Goal: Transaction & Acquisition: Purchase product/service

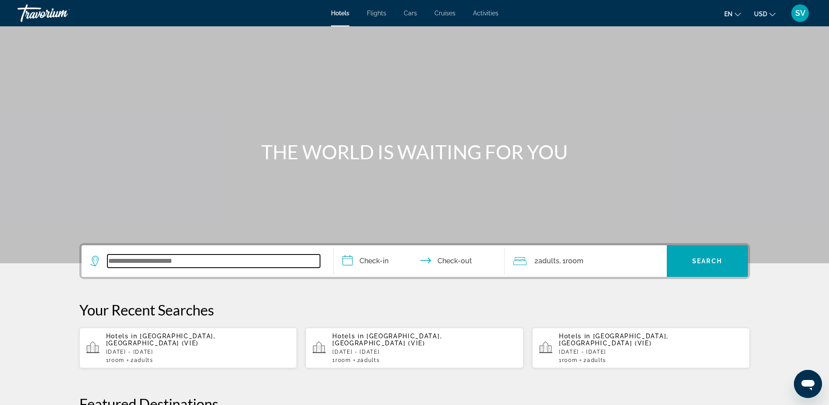
click at [167, 255] on input "Search widget" at bounding box center [213, 260] width 213 height 13
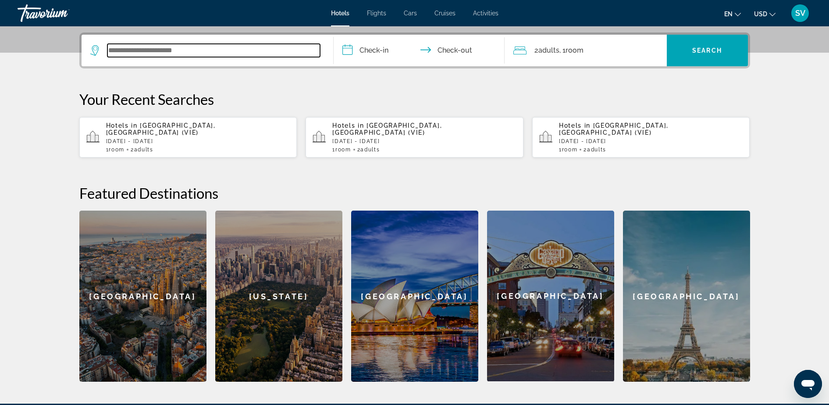
scroll to position [214, 0]
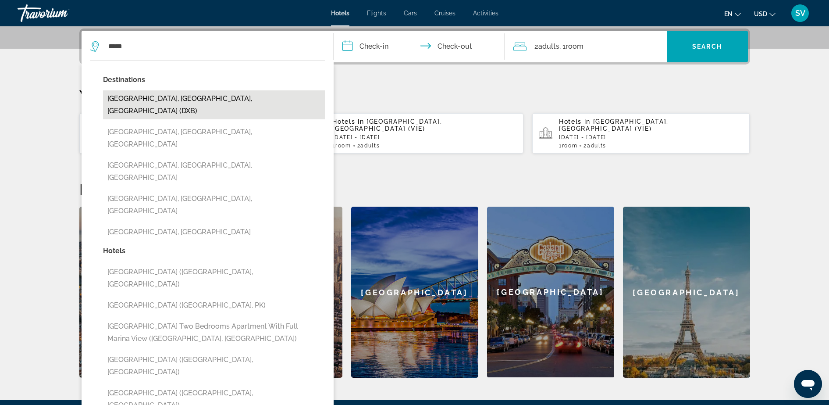
click at [185, 92] on button "Dubai, Dubai Emirate, United Arab Emirates (DXB)" at bounding box center [214, 104] width 222 height 29
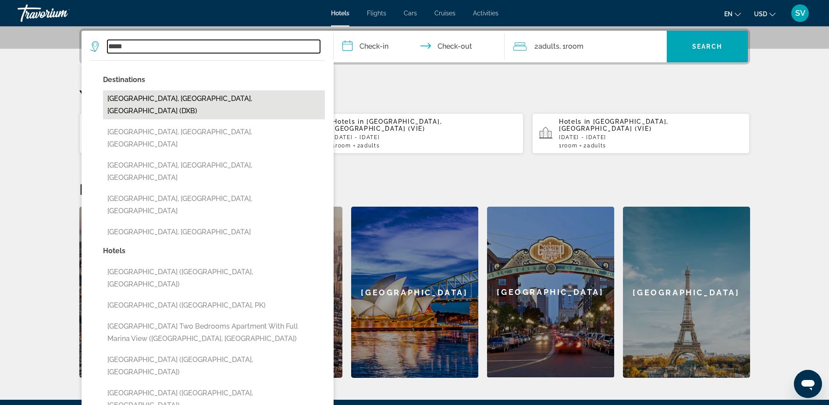
type input "**********"
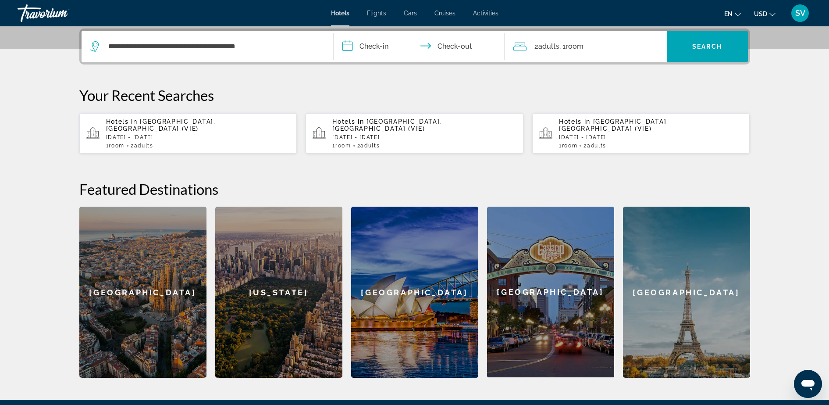
click at [361, 45] on input "**********" at bounding box center [421, 48] width 175 height 34
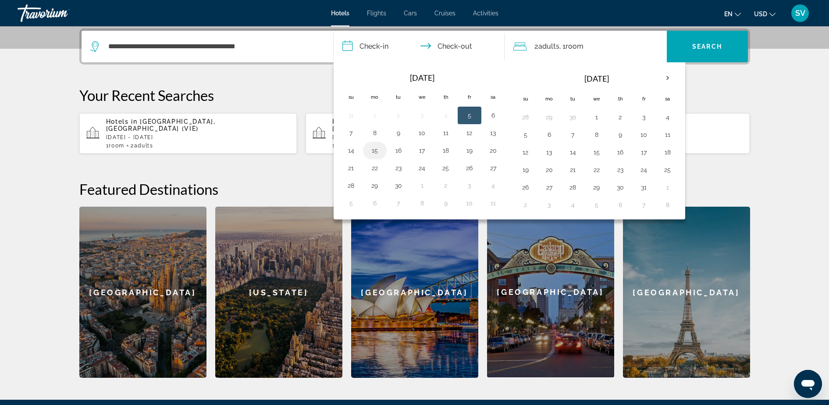
click at [374, 148] on button "15" at bounding box center [375, 150] width 14 height 12
click at [393, 147] on button "16" at bounding box center [399, 150] width 14 height 12
type input "**********"
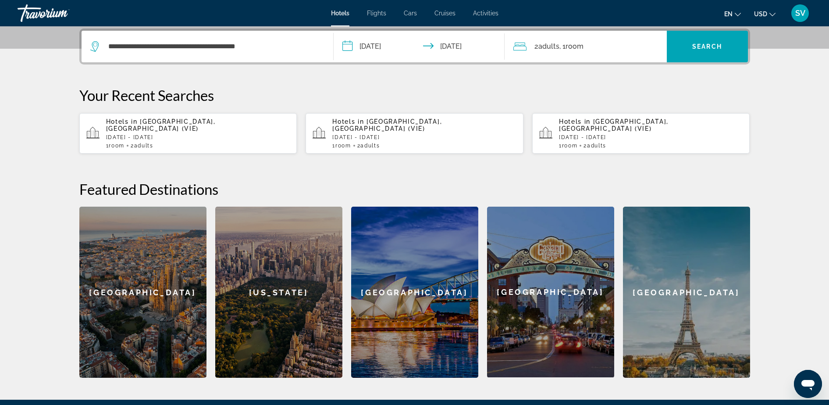
click at [584, 42] on span "Room" at bounding box center [575, 46] width 18 height 8
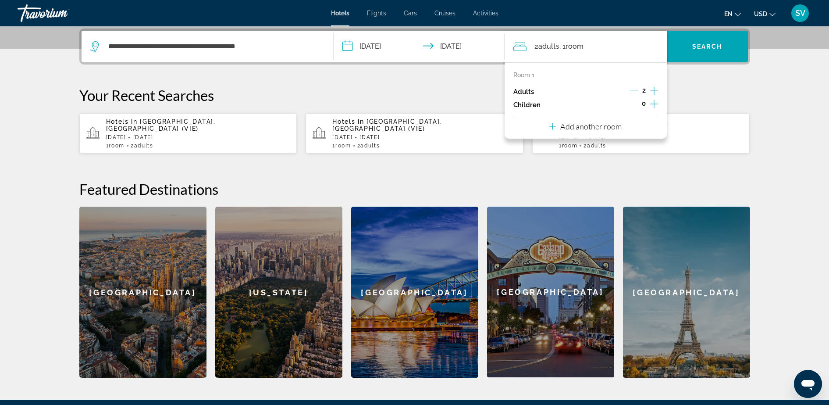
click at [633, 88] on icon "Decrement adults" at bounding box center [634, 91] width 8 height 8
click at [681, 45] on span "Search widget" at bounding box center [707, 46] width 81 height 21
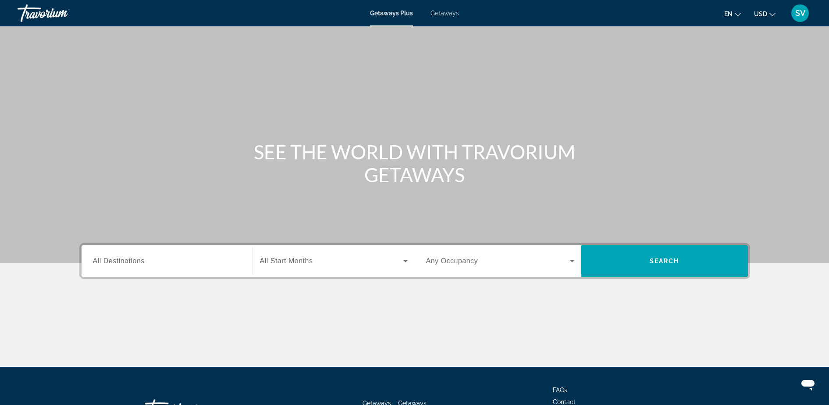
click at [131, 259] on span "All Destinations" at bounding box center [119, 260] width 52 height 7
click at [131, 259] on input "Destination All Destinations" at bounding box center [167, 261] width 148 height 11
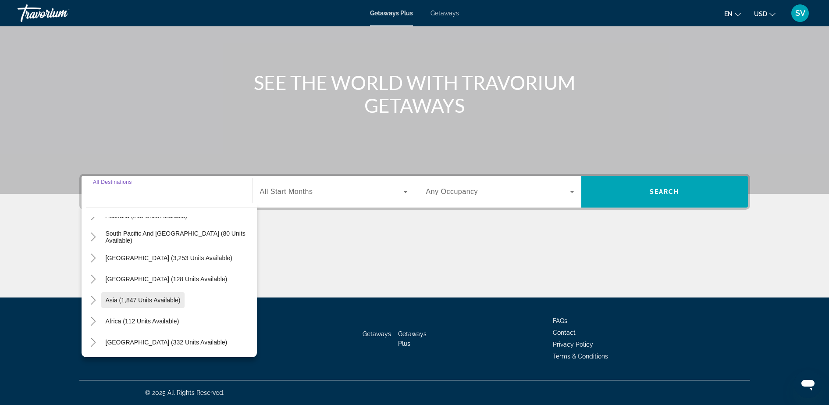
scroll to position [87, 0]
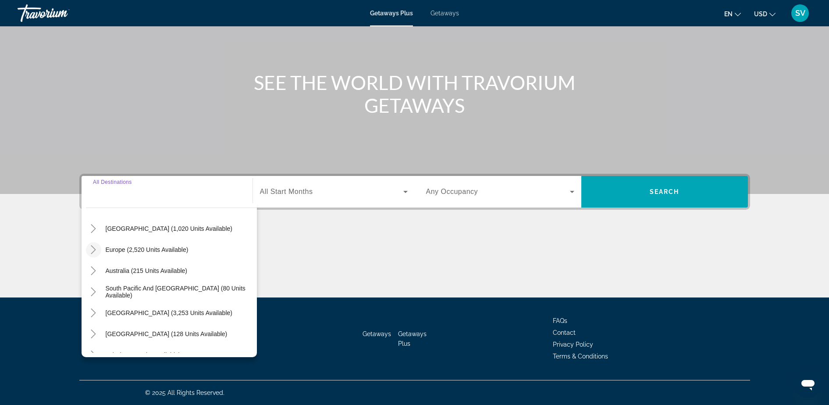
click at [92, 246] on icon "Toggle Europe (2,520 units available)" at bounding box center [93, 249] width 5 height 9
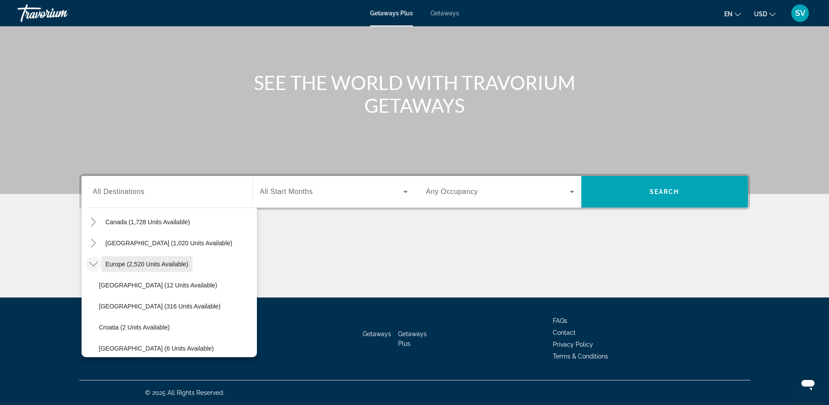
scroll to position [55, 0]
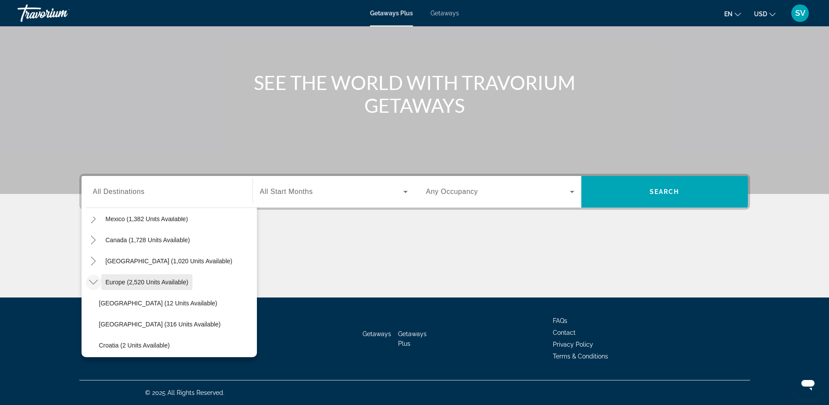
click at [124, 280] on span "Europe (2,520 units available)" at bounding box center [147, 281] width 83 height 7
type input "**********"
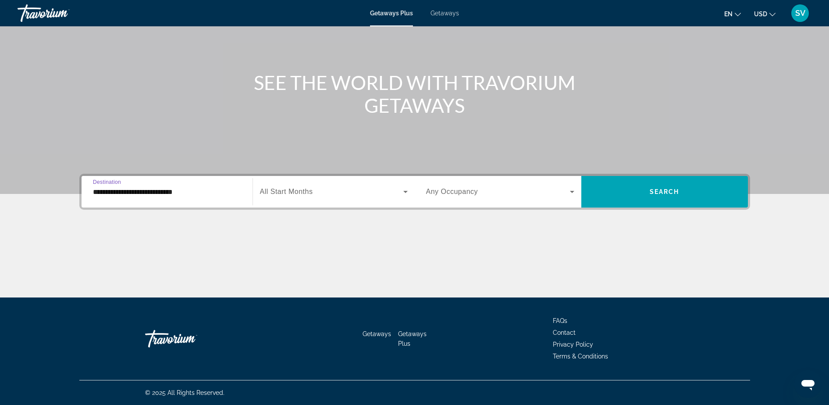
click at [300, 178] on div "Start Month All Start Months" at bounding box center [334, 192] width 162 height 32
click at [296, 187] on div "Start Month All Start Months" at bounding box center [334, 191] width 148 height 25
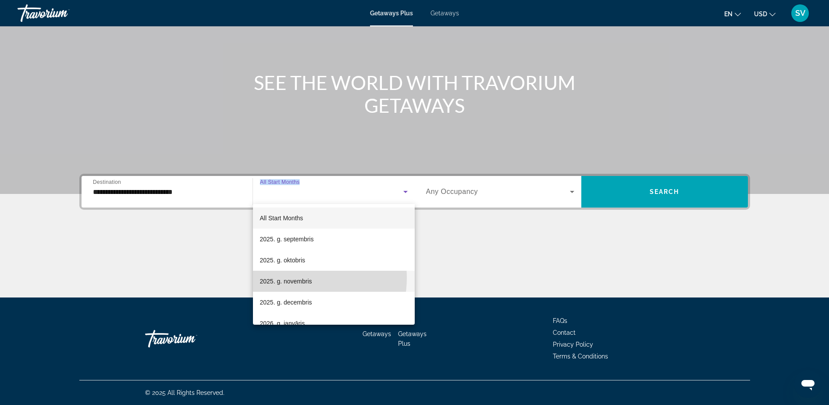
click at [292, 278] on span "2025. g. novembris" at bounding box center [286, 281] width 52 height 11
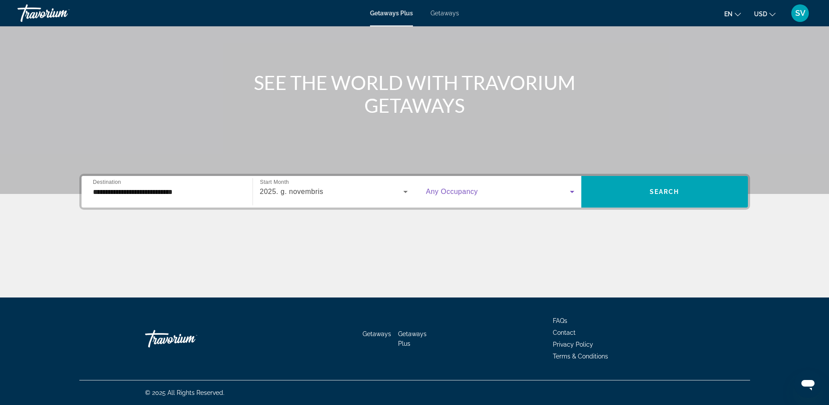
click at [490, 189] on span "Search widget" at bounding box center [498, 191] width 144 height 11
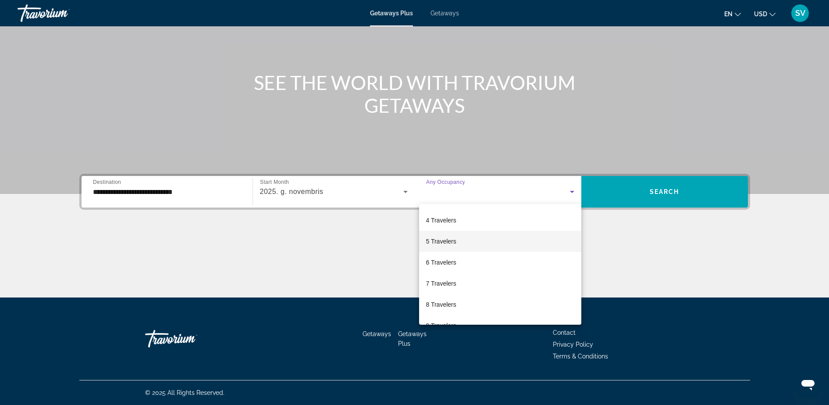
scroll to position [42, 0]
click at [446, 241] on span "4 Travelers" at bounding box center [441, 239] width 30 height 11
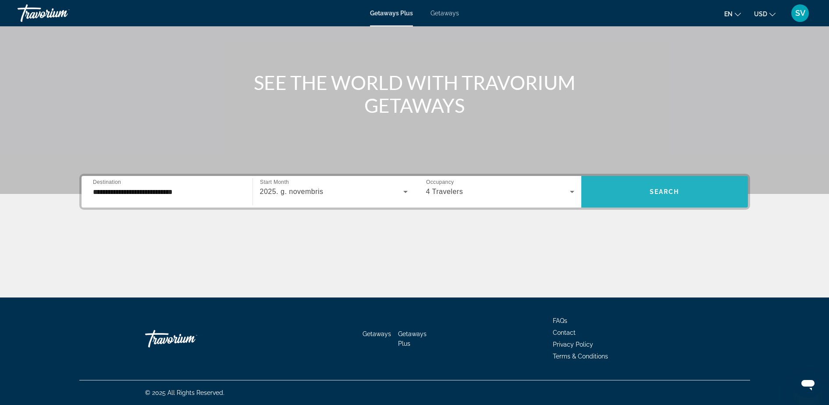
click at [645, 189] on span "Search widget" at bounding box center [664, 191] width 167 height 21
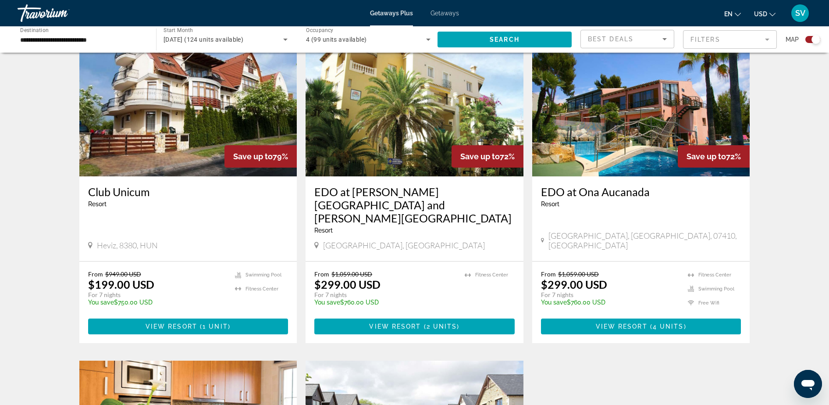
scroll to position [873, 0]
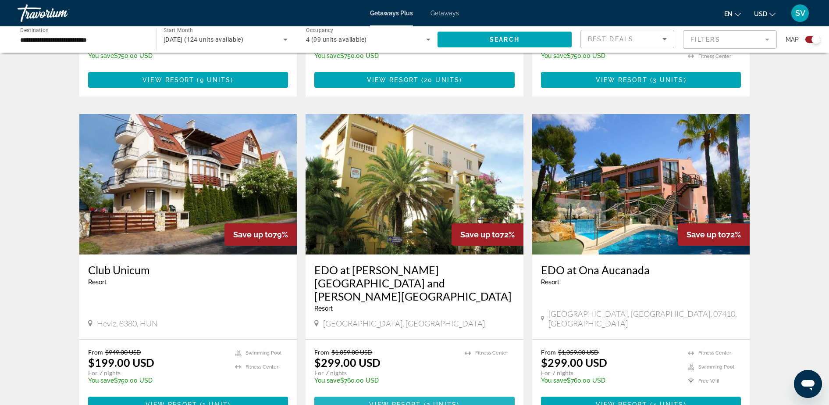
click at [421, 401] on span "Main content" at bounding box center [422, 404] width 3 height 7
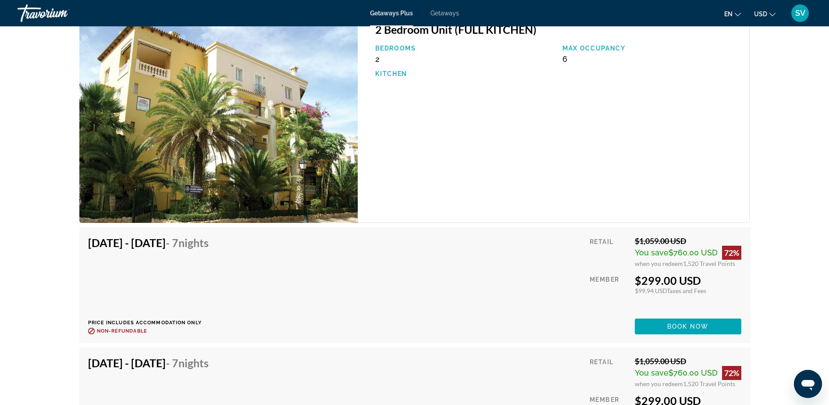
scroll to position [1480, 0]
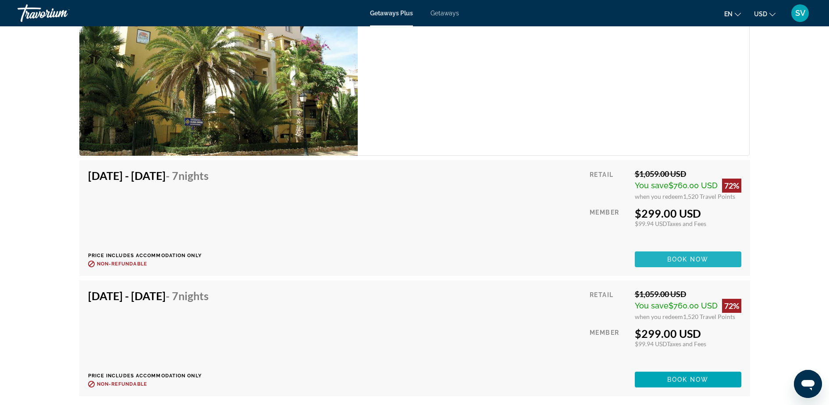
click at [688, 256] on span "Book now" at bounding box center [688, 259] width 42 height 7
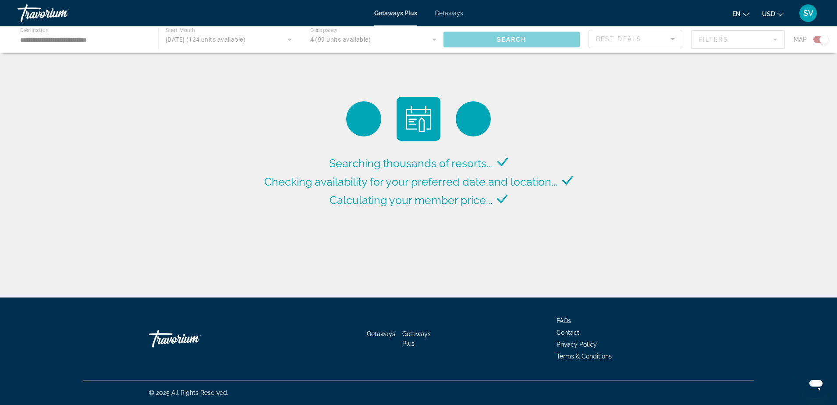
click at [80, 34] on div "Main content" at bounding box center [418, 39] width 837 height 26
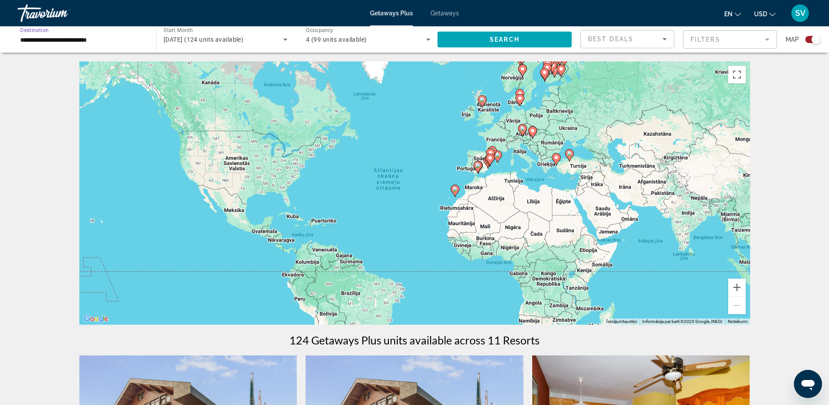
click at [62, 39] on input "**********" at bounding box center [82, 40] width 125 height 11
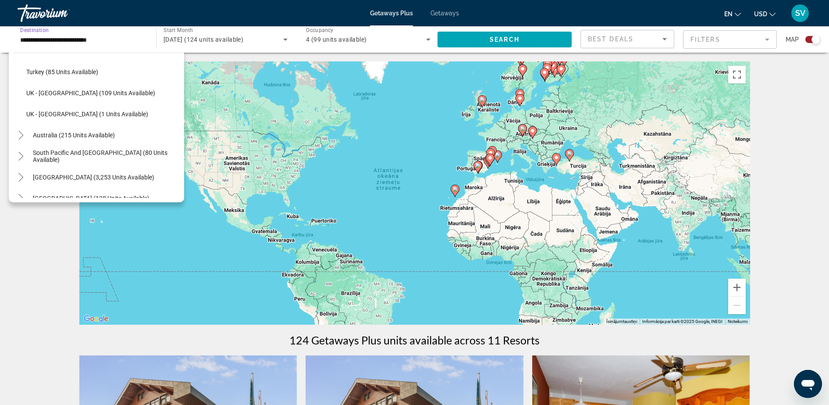
scroll to position [542, 0]
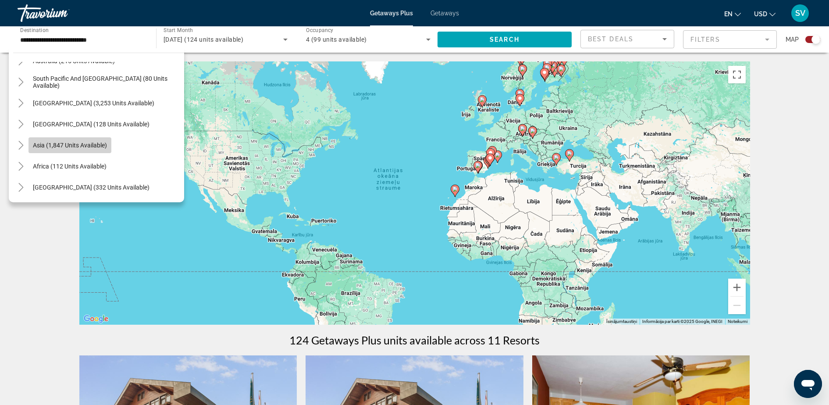
click at [46, 142] on span "Asia (1,847 units available)" at bounding box center [70, 145] width 74 height 7
type input "**********"
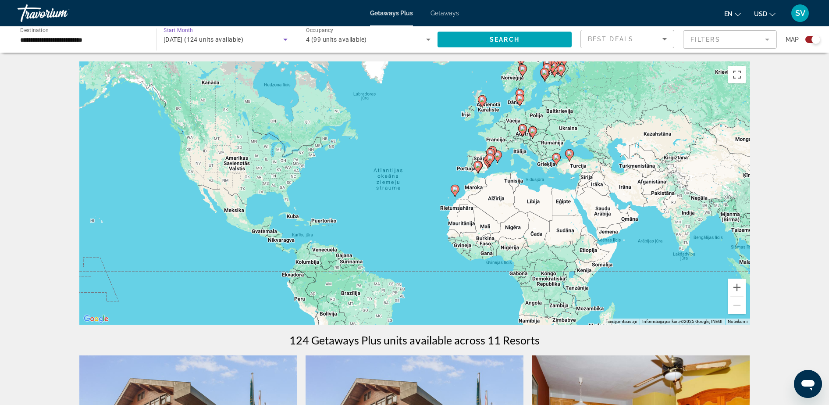
click at [216, 41] on span "November 2025 (124 units available)" at bounding box center [204, 39] width 80 height 7
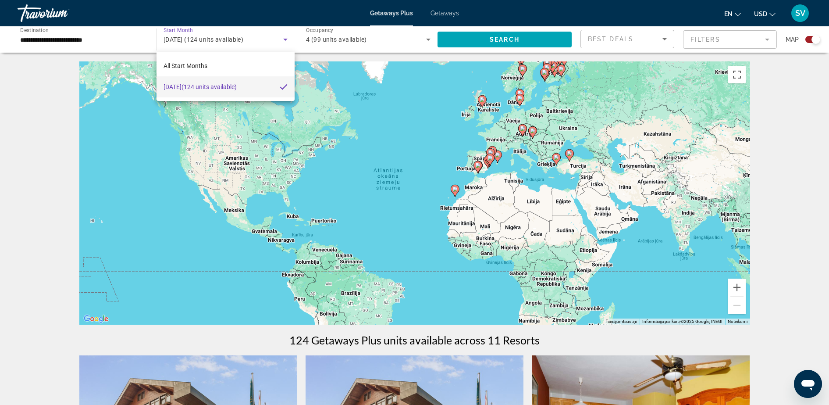
click at [547, 35] on div at bounding box center [414, 202] width 829 height 405
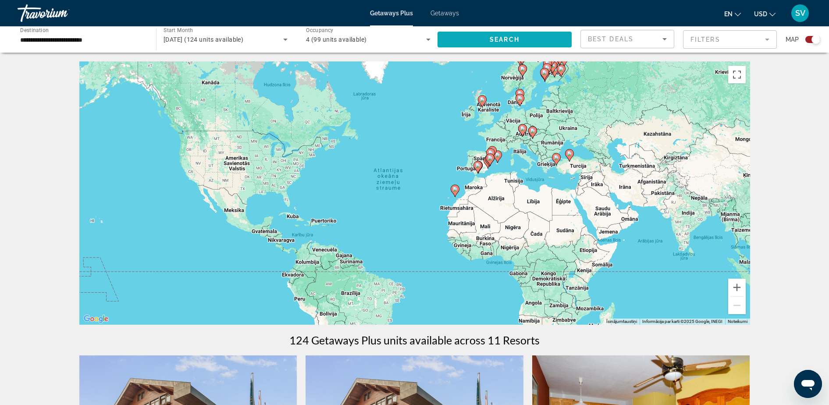
click at [533, 40] on span "Search widget" at bounding box center [505, 39] width 134 height 21
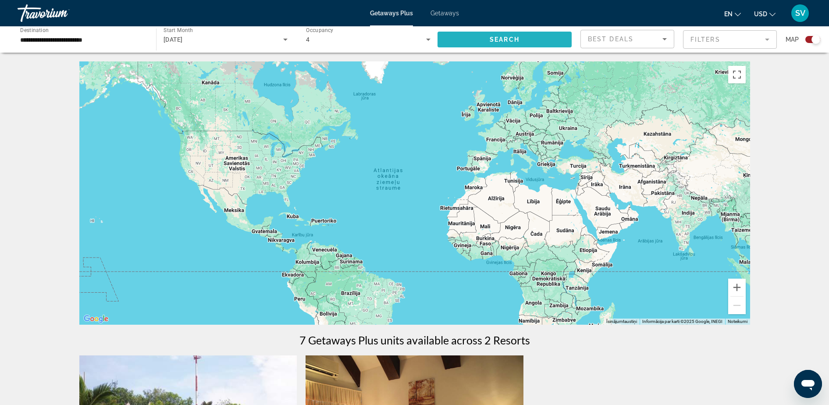
click at [527, 36] on span "Search widget" at bounding box center [505, 39] width 134 height 21
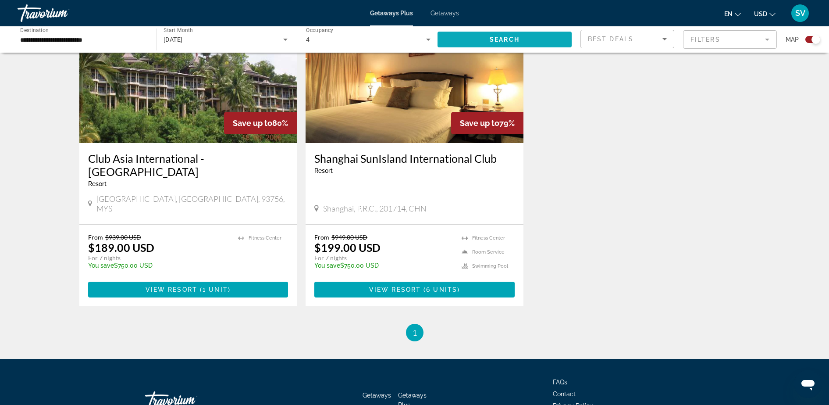
scroll to position [295, 0]
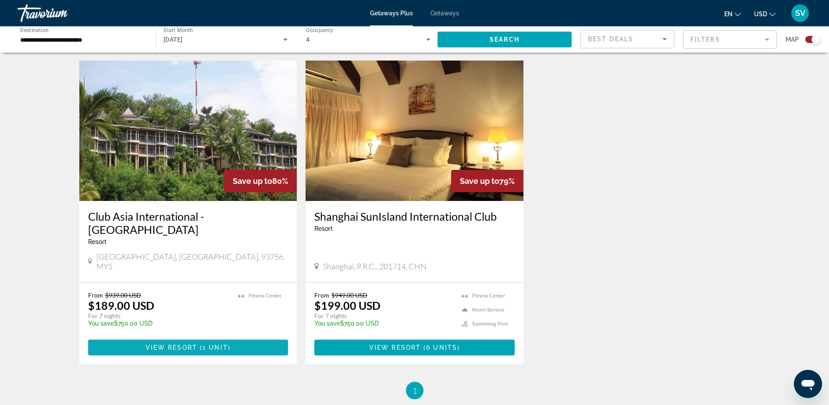
click at [157, 337] on span "Main content" at bounding box center [188, 347] width 200 height 21
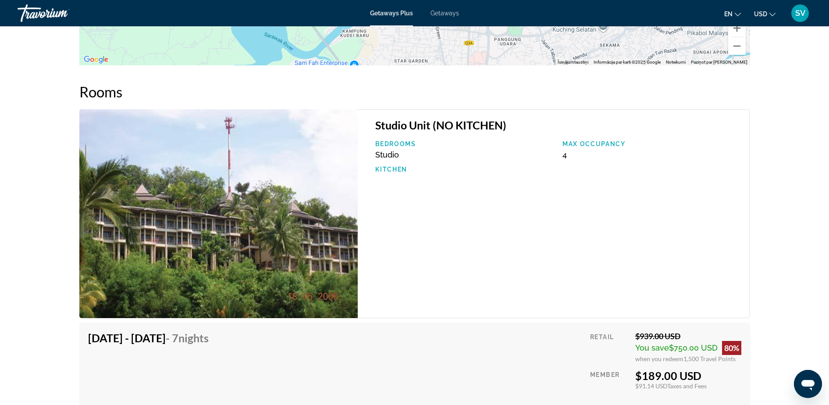
scroll to position [1151, 0]
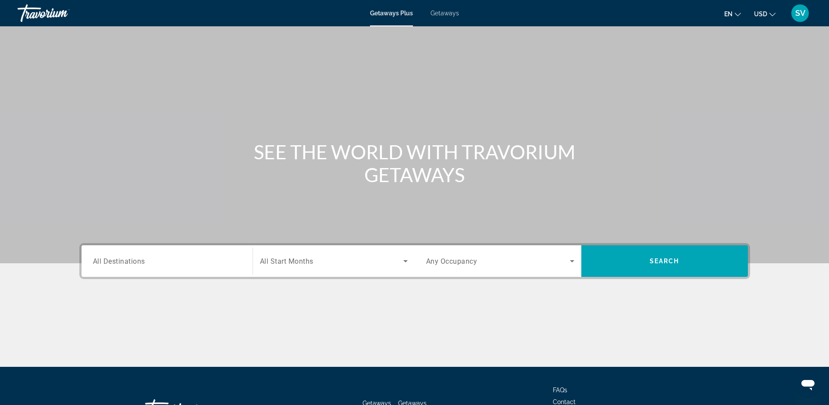
click at [440, 13] on span "Getaways" at bounding box center [445, 13] width 29 height 7
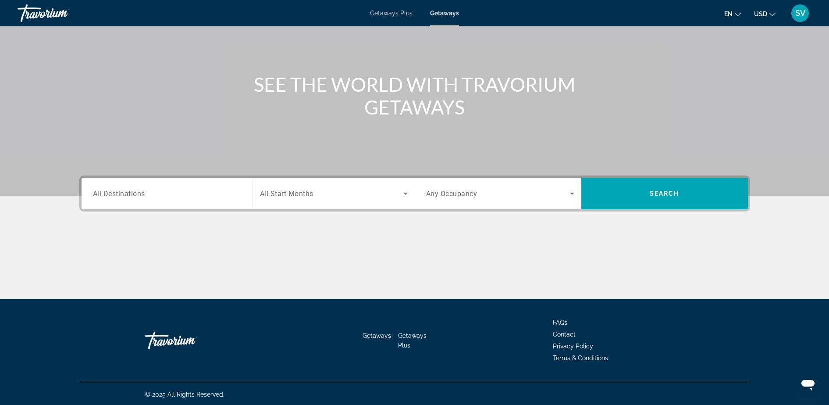
scroll to position [69, 0]
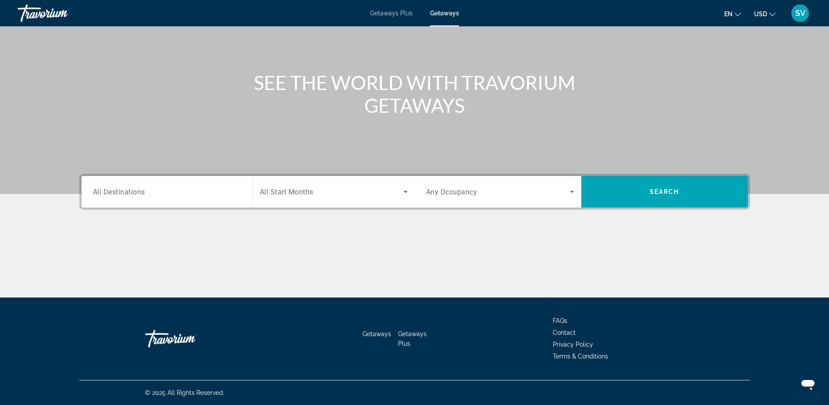
click at [128, 193] on span "All Destinations" at bounding box center [119, 191] width 52 height 8
click at [128, 193] on input "Destination All Destinations" at bounding box center [167, 192] width 148 height 11
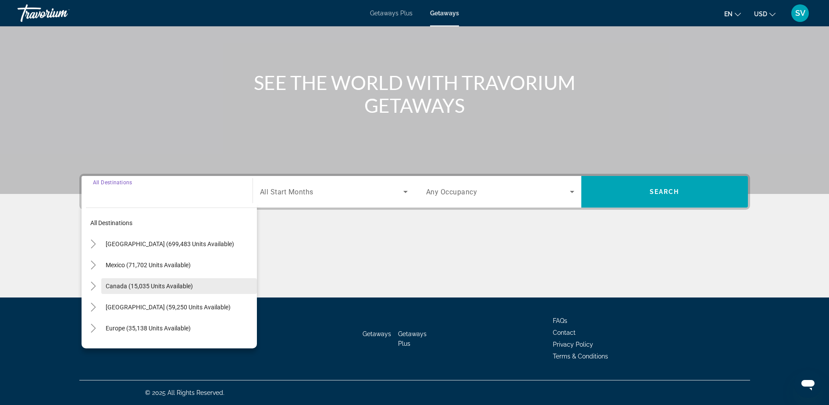
click at [133, 281] on span "Search widget" at bounding box center [179, 285] width 156 height 21
type input "**********"
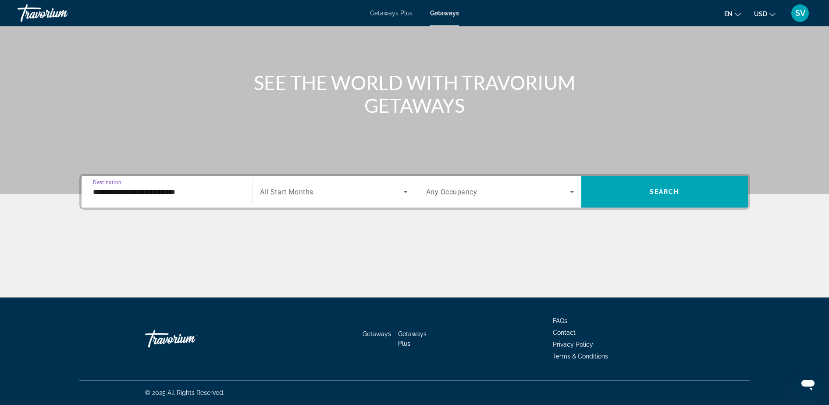
click at [314, 190] on div "Start Month All Start Months" at bounding box center [334, 191] width 148 height 25
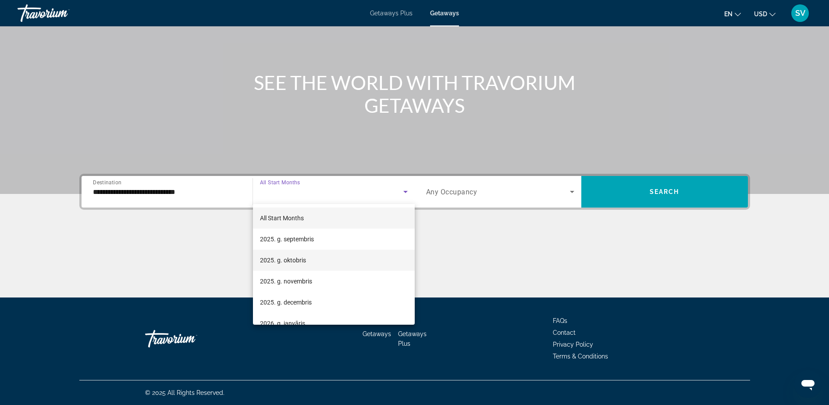
click at [296, 263] on span "2025. g. oktobris" at bounding box center [283, 260] width 46 height 11
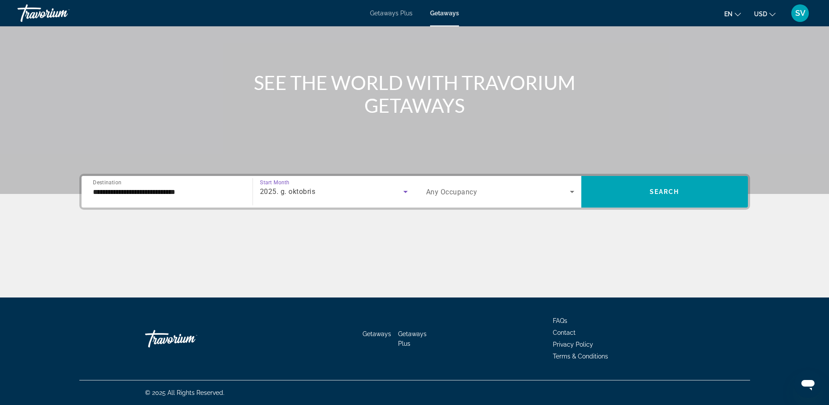
click at [468, 192] on span "Any Occupancy" at bounding box center [451, 192] width 51 height 8
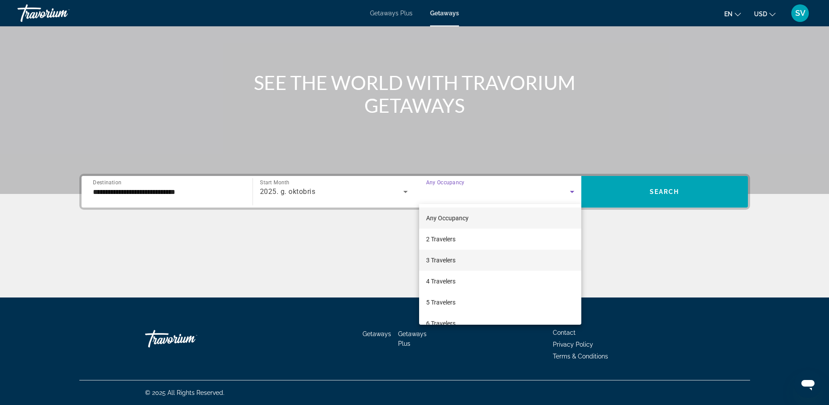
click at [457, 261] on mat-option "3 Travelers" at bounding box center [500, 259] width 162 height 21
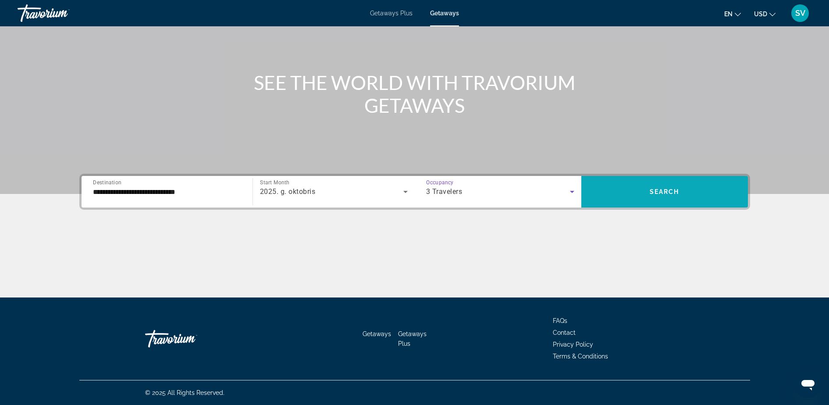
click at [621, 189] on span "Search widget" at bounding box center [664, 191] width 167 height 21
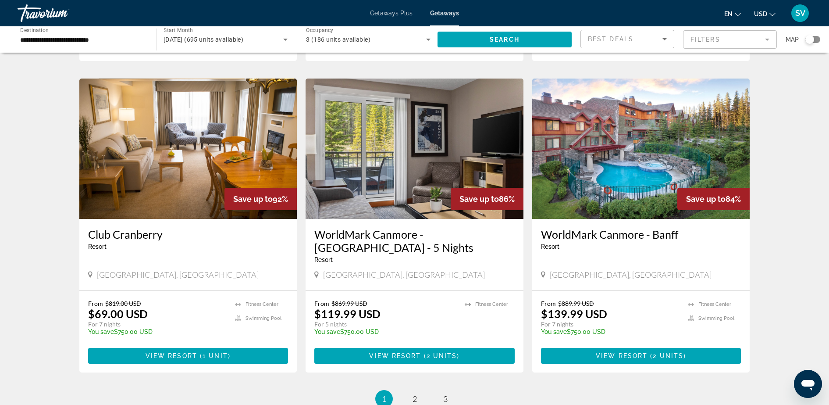
scroll to position [932, 0]
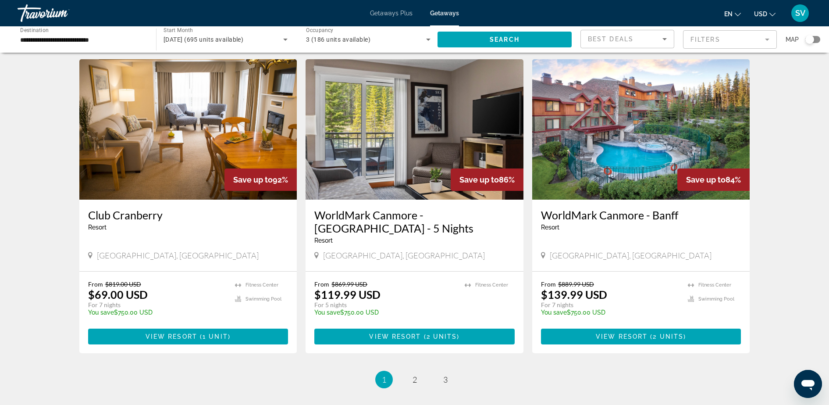
click at [171, 115] on img "Main content" at bounding box center [188, 129] width 218 height 140
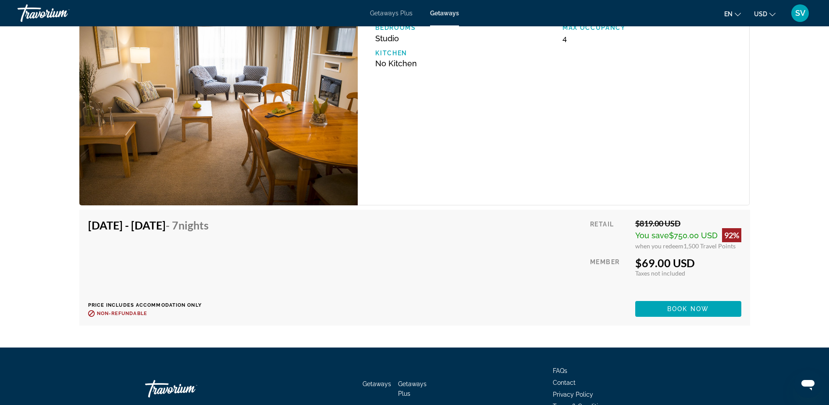
scroll to position [1589, 0]
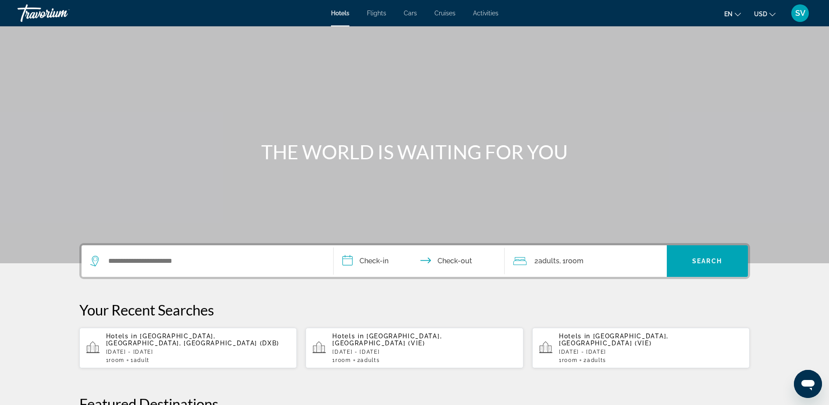
click at [798, 12] on span "SV" at bounding box center [800, 13] width 10 height 9
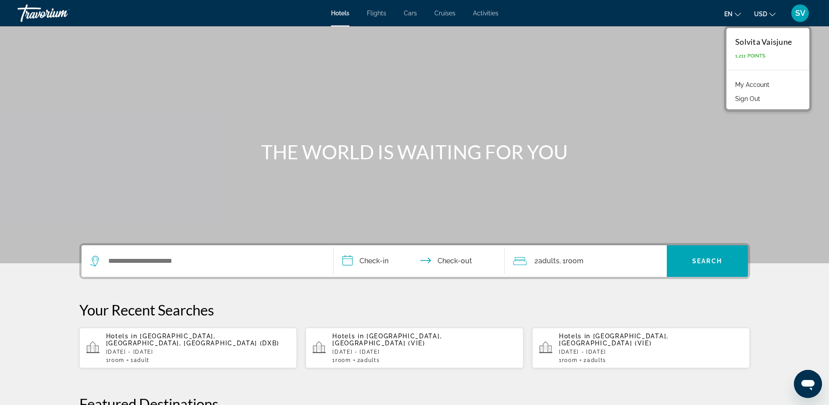
click at [761, 81] on link "My Account" at bounding box center [752, 84] width 43 height 11
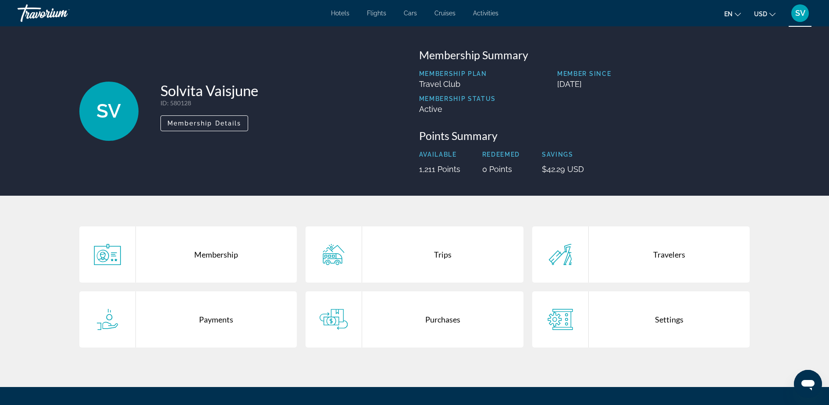
click at [460, 250] on div "Trips" at bounding box center [442, 254] width 161 height 56
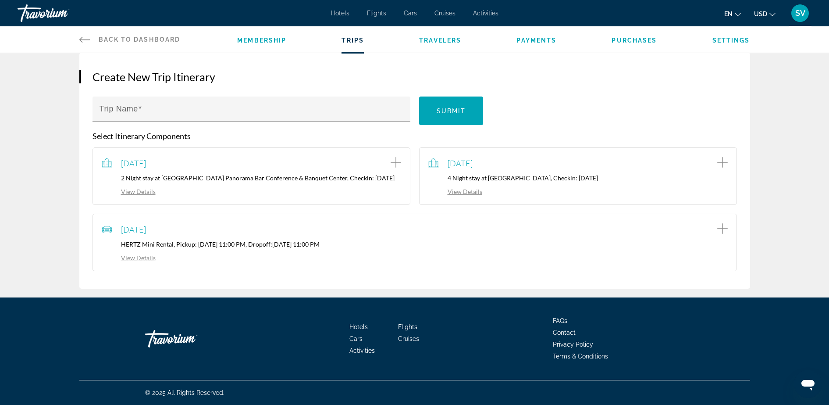
scroll to position [86, 0]
click at [802, 10] on span "SV" at bounding box center [800, 13] width 10 height 9
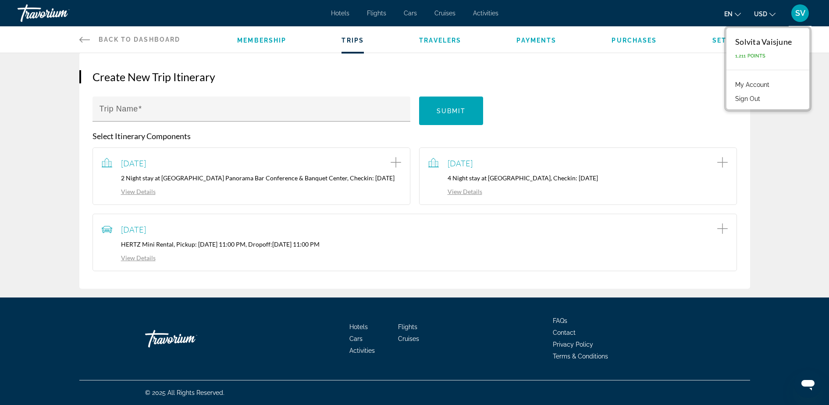
click at [339, 10] on span "Hotels" at bounding box center [340, 13] width 18 height 7
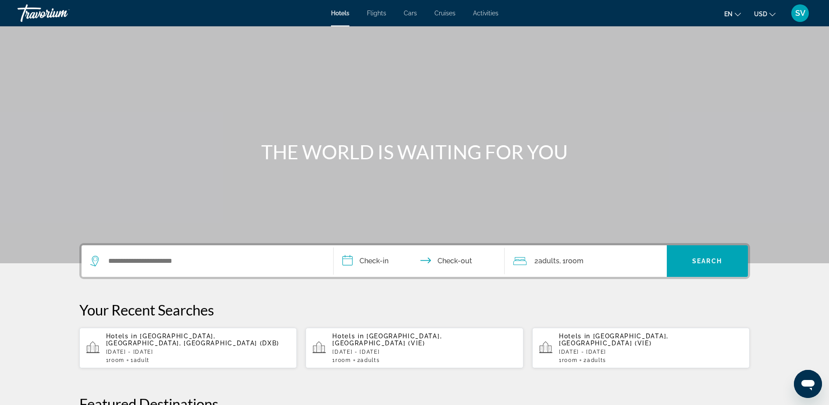
click at [170, 253] on div "Search widget" at bounding box center [207, 261] width 234 height 32
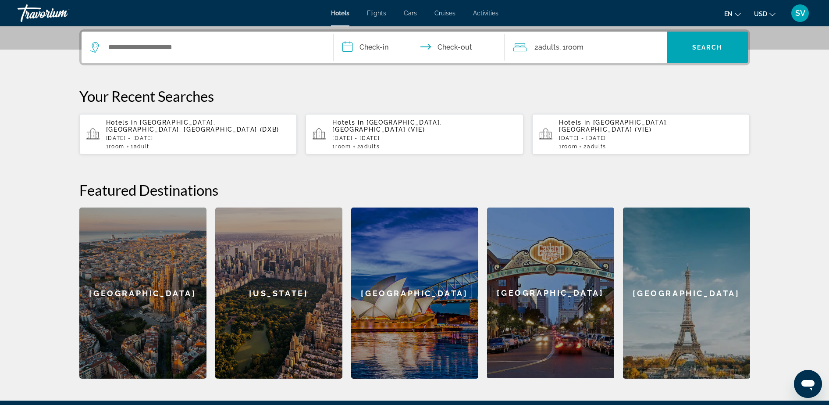
scroll to position [214, 0]
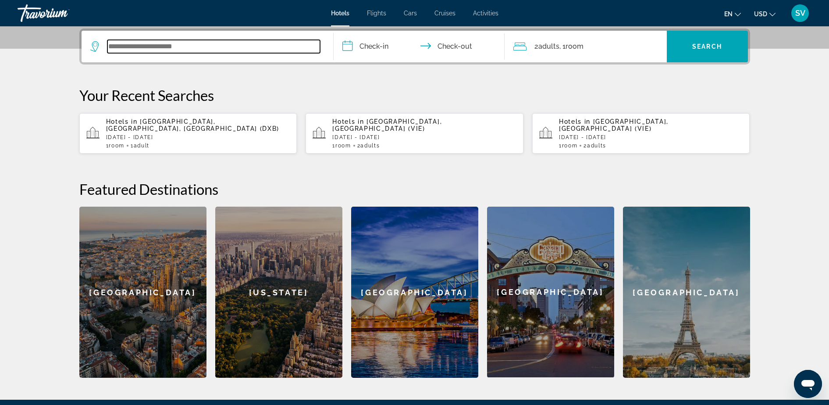
click at [144, 40] on input "Search widget" at bounding box center [213, 46] width 213 height 13
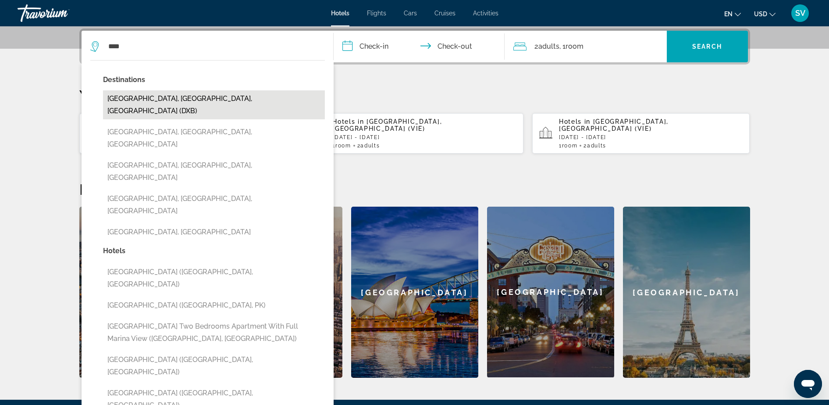
click at [134, 94] on button "Dubai, Dubai Emirate, United Arab Emirates (DXB)" at bounding box center [214, 104] width 222 height 29
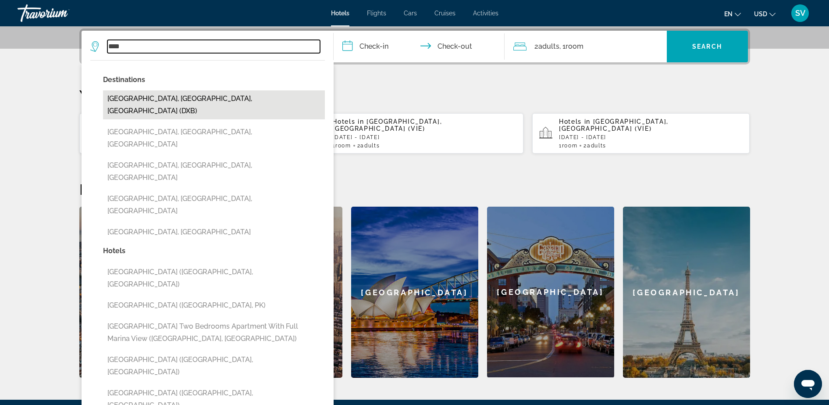
type input "**********"
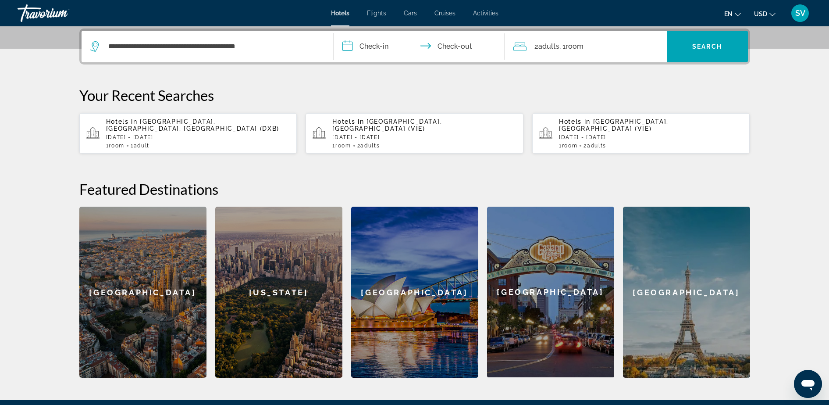
click at [369, 36] on input "**********" at bounding box center [421, 48] width 175 height 34
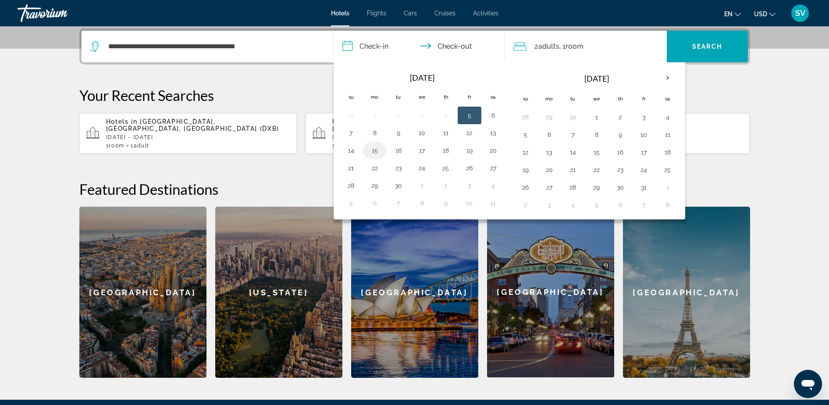
click at [375, 147] on button "15" at bounding box center [375, 150] width 14 height 12
click at [400, 150] on button "16" at bounding box center [399, 150] width 14 height 12
type input "**********"
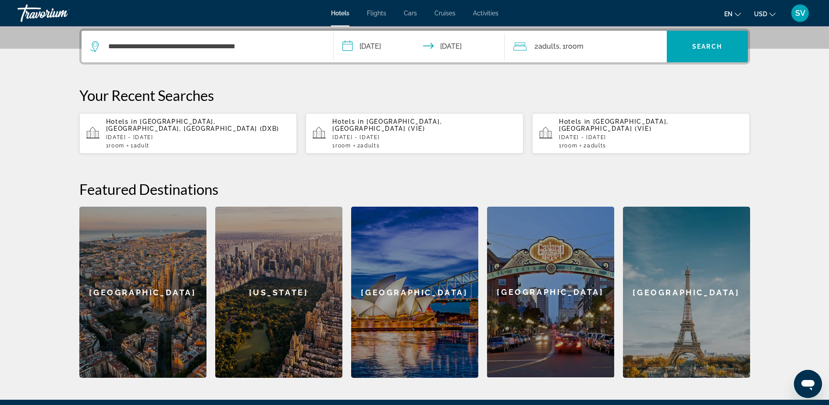
click at [591, 48] on div "2 Adult Adults , 1 Room rooms" at bounding box center [589, 46] width 153 height 12
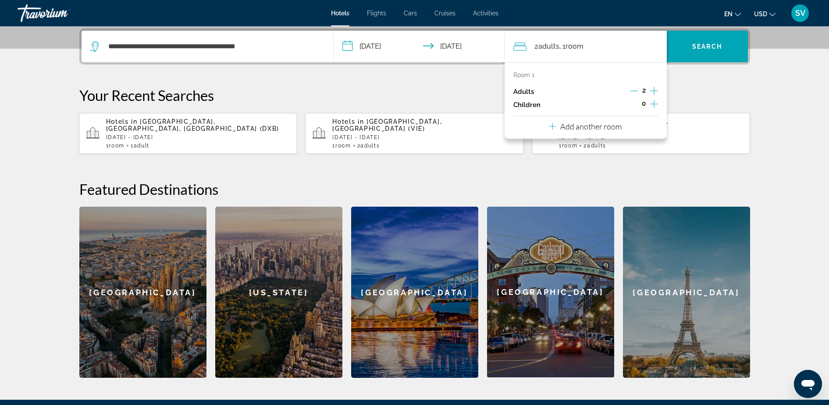
click at [638, 88] on div "2" at bounding box center [644, 91] width 28 height 13
click at [633, 91] on icon "Decrement adults" at bounding box center [634, 91] width 8 height 0
click at [652, 89] on icon "Increment adults" at bounding box center [654, 91] width 8 height 11
click at [693, 47] on span "Search" at bounding box center [707, 46] width 30 height 7
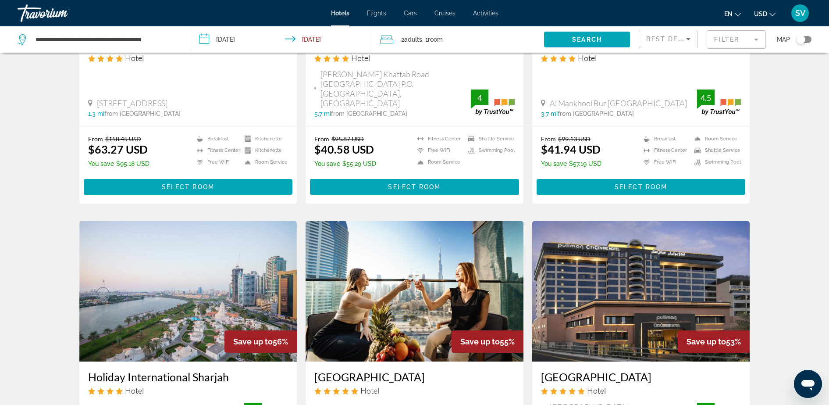
scroll to position [548, 0]
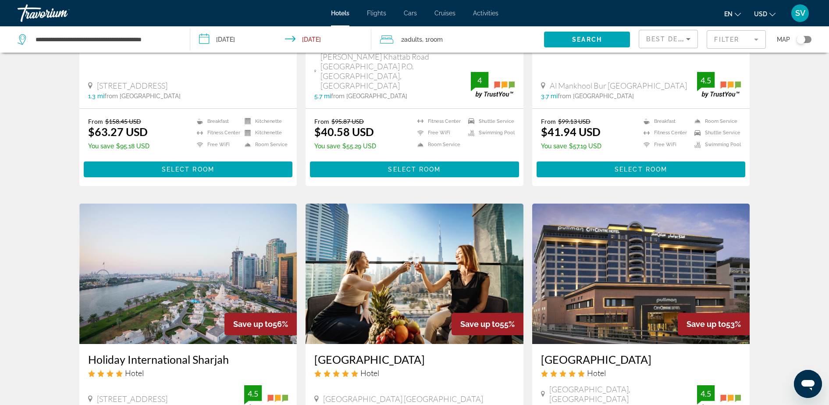
click at [392, 218] on img "Main content" at bounding box center [415, 273] width 218 height 140
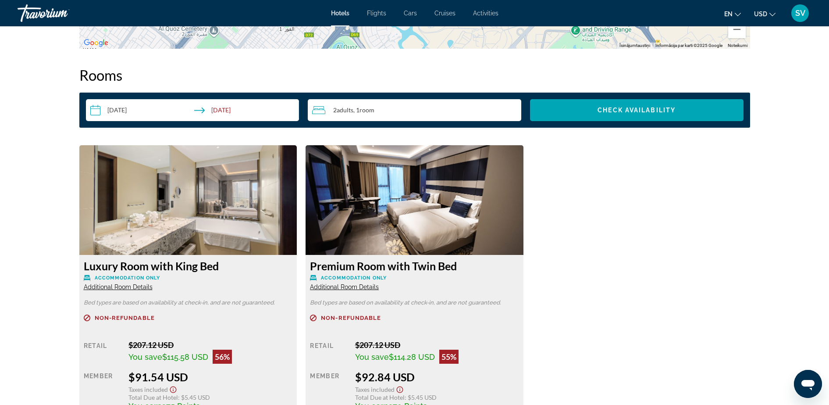
scroll to position [1206, 0]
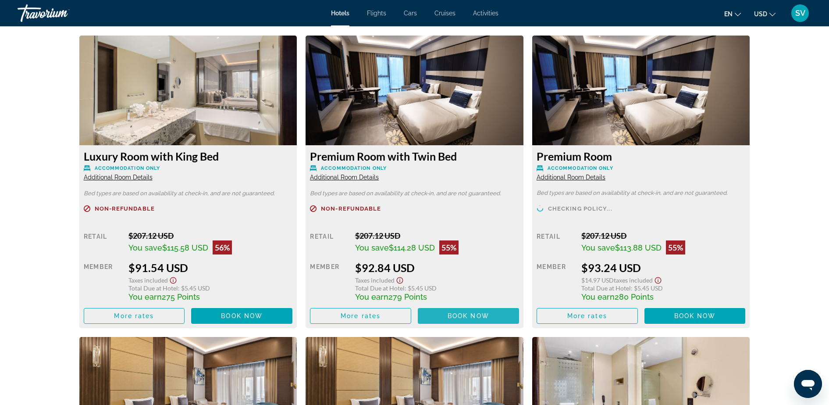
click at [458, 316] on span "Book now" at bounding box center [469, 315] width 42 height 7
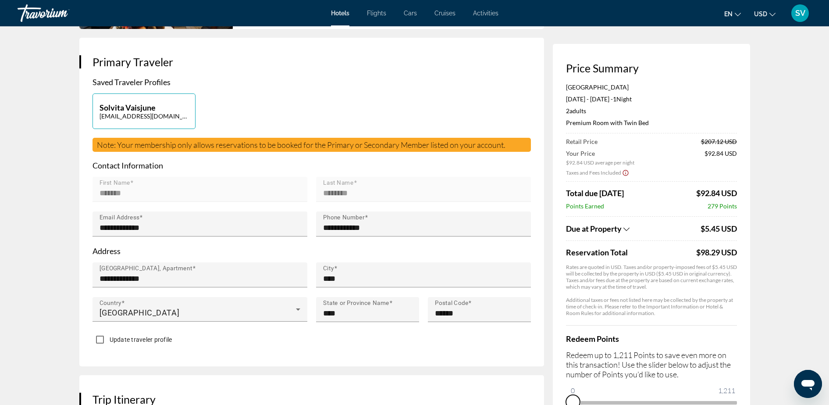
scroll to position [168, 0]
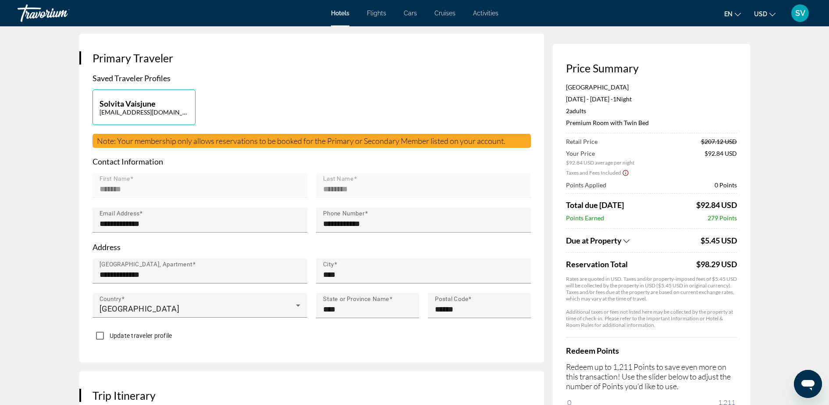
drag, startPoint x: 578, startPoint y: 396, endPoint x: 748, endPoint y: 390, distance: 170.2
click at [748, 390] on div "Price Summary Ramee Dream Hotel Downtown Sep 15, 2025 - Sep 16, 2025 - 1 Night …" at bounding box center [651, 241] width 197 height 395
click at [805, 8] on div "SV" at bounding box center [800, 13] width 18 height 18
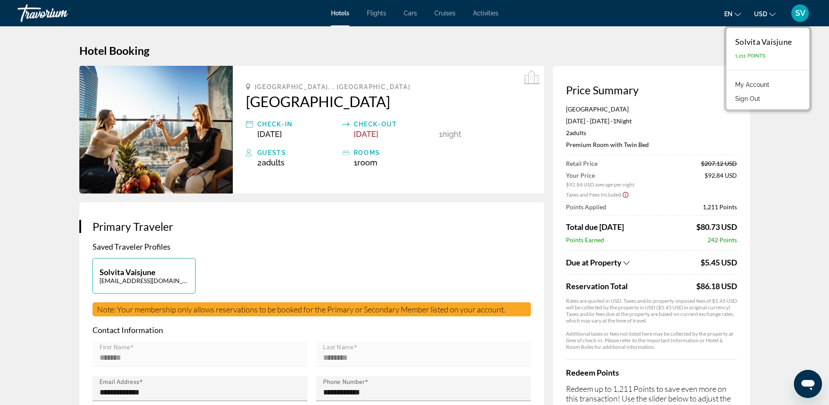
click at [382, 13] on span "Flights" at bounding box center [376, 13] width 19 height 7
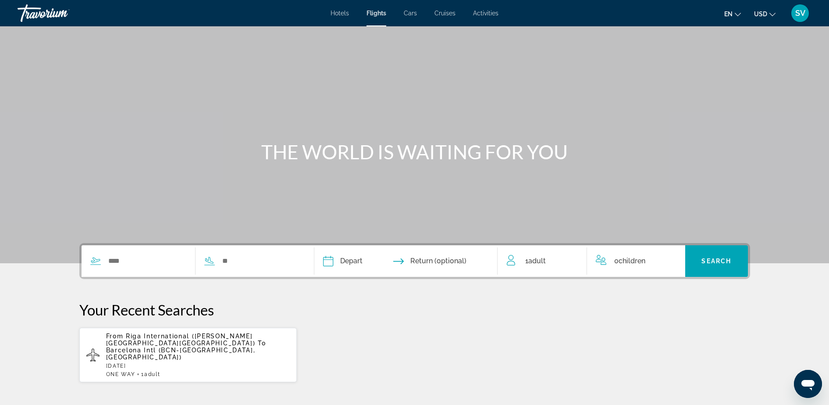
click at [408, 11] on span "Cars" at bounding box center [410, 13] width 13 height 7
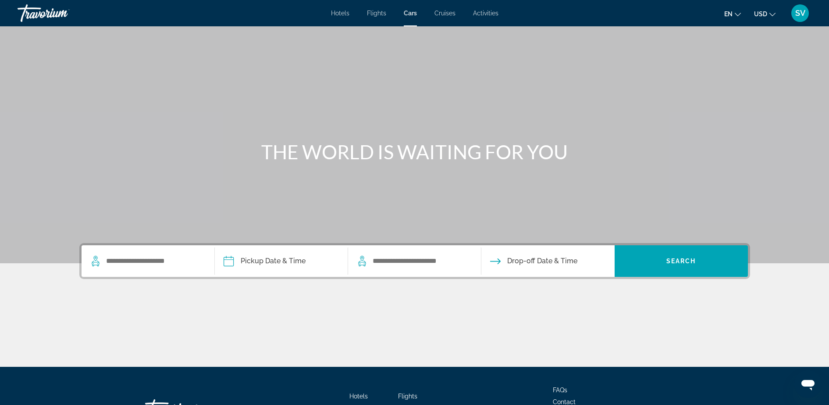
click at [445, 12] on span "Cruises" at bounding box center [445, 13] width 21 height 7
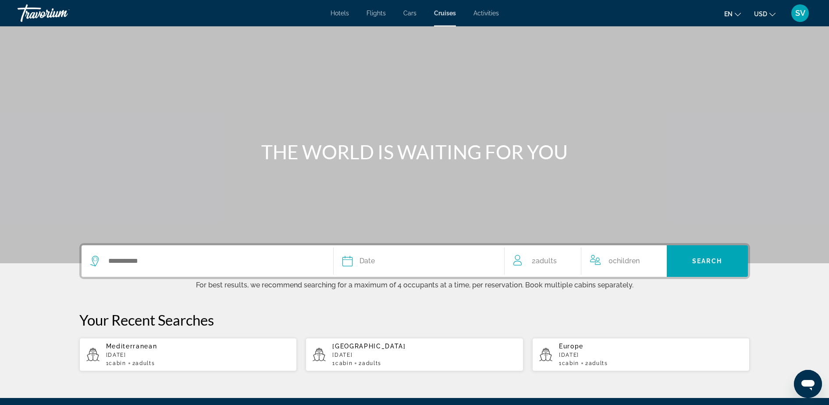
click at [488, 11] on span "Activities" at bounding box center [486, 13] width 25 height 7
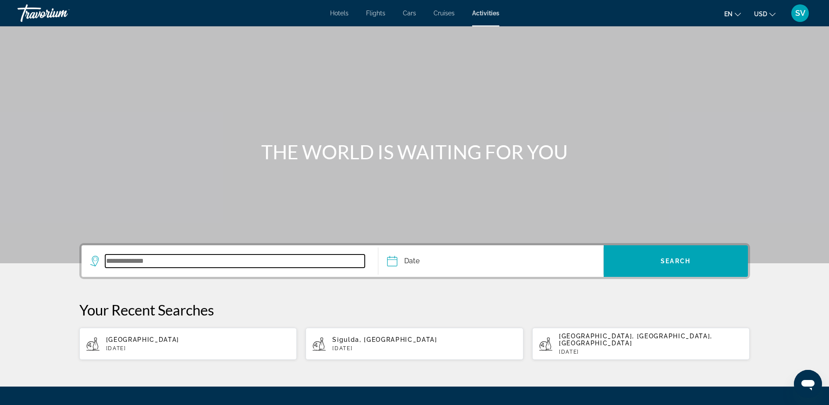
click at [182, 257] on input "Search widget" at bounding box center [235, 260] width 260 height 13
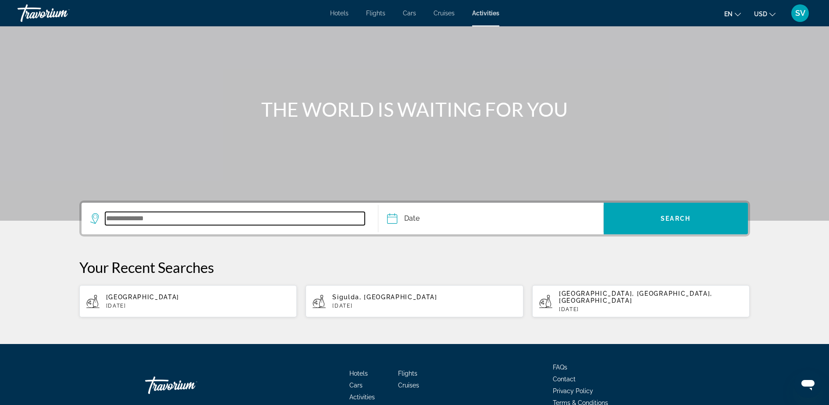
scroll to position [82, 0]
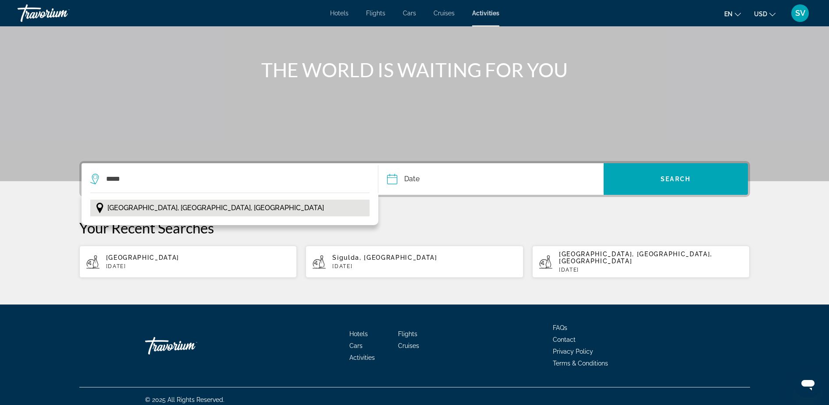
click at [162, 200] on button "Barcelona, Catalonia, Spain" at bounding box center [230, 208] width 280 height 17
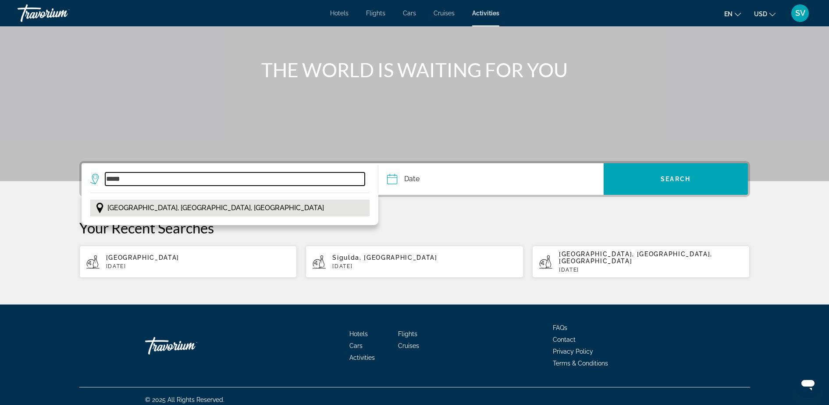
type input "**********"
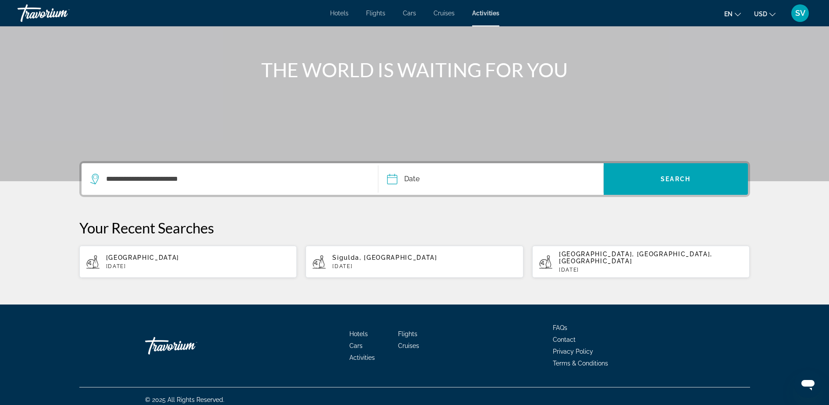
click at [435, 178] on input "Date" at bounding box center [440, 180] width 111 height 34
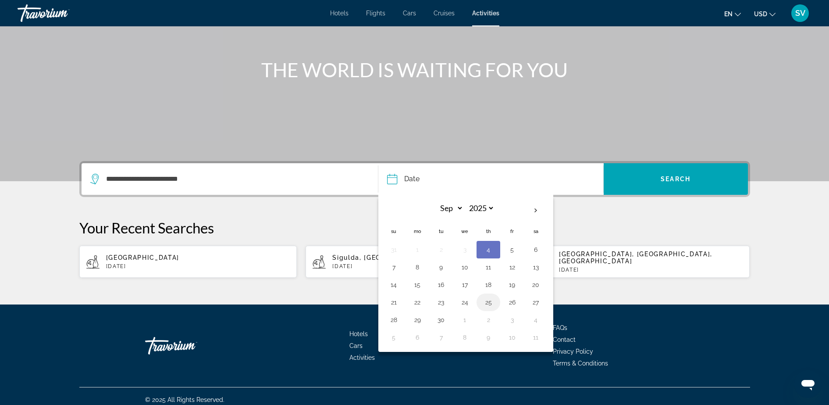
click at [494, 301] on button "25" at bounding box center [488, 302] width 14 height 12
type input "**********"
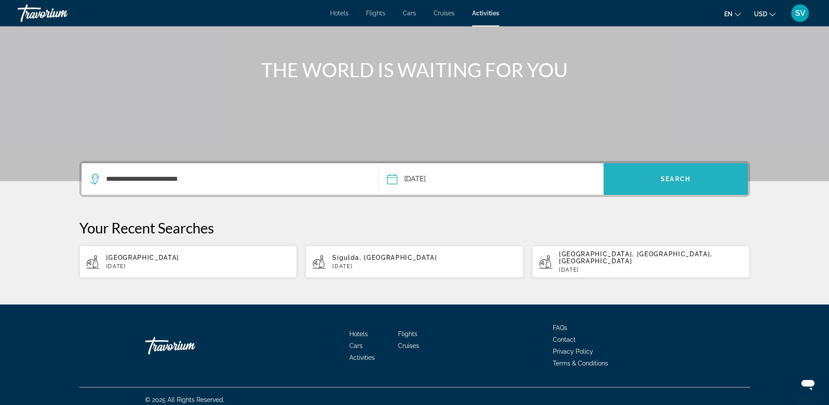
click at [681, 171] on span "Search widget" at bounding box center [676, 178] width 144 height 21
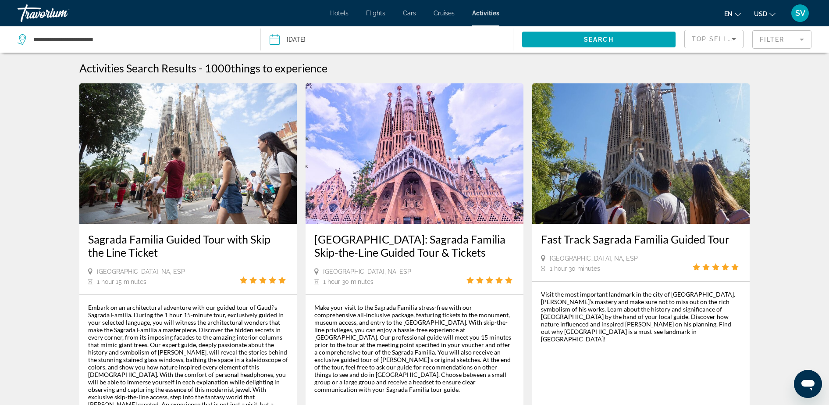
click at [802, 11] on span "SV" at bounding box center [800, 13] width 10 height 9
click at [760, 82] on link "My Account" at bounding box center [752, 84] width 43 height 11
